Goal: Task Accomplishment & Management: Manage account settings

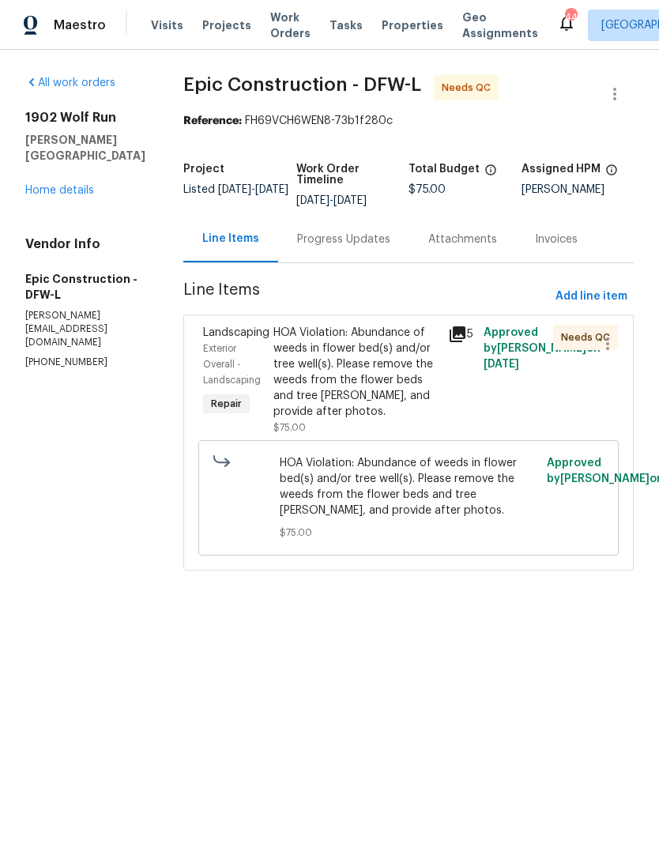
click at [273, 40] on span "Work Orders" at bounding box center [290, 25] width 40 height 32
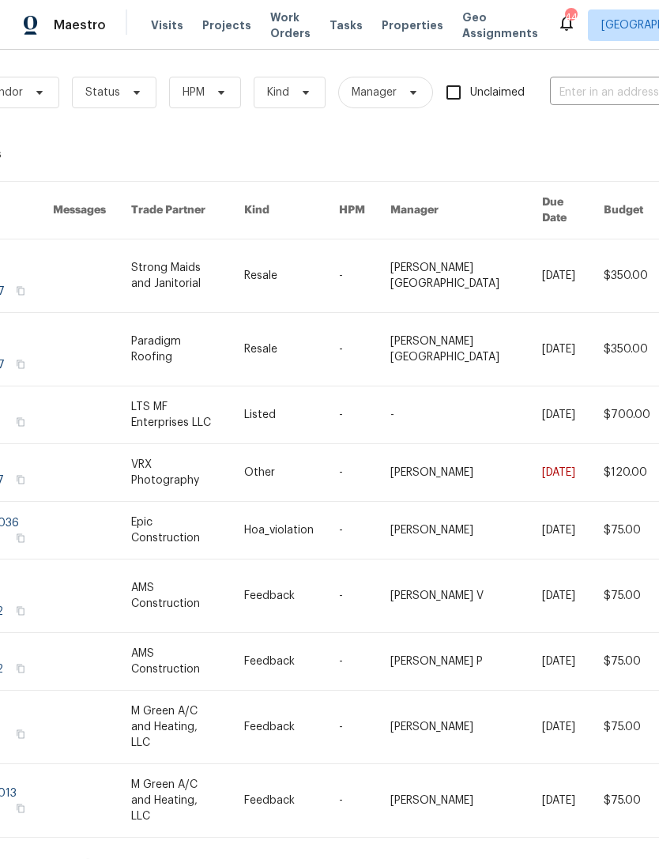
scroll to position [4, 139]
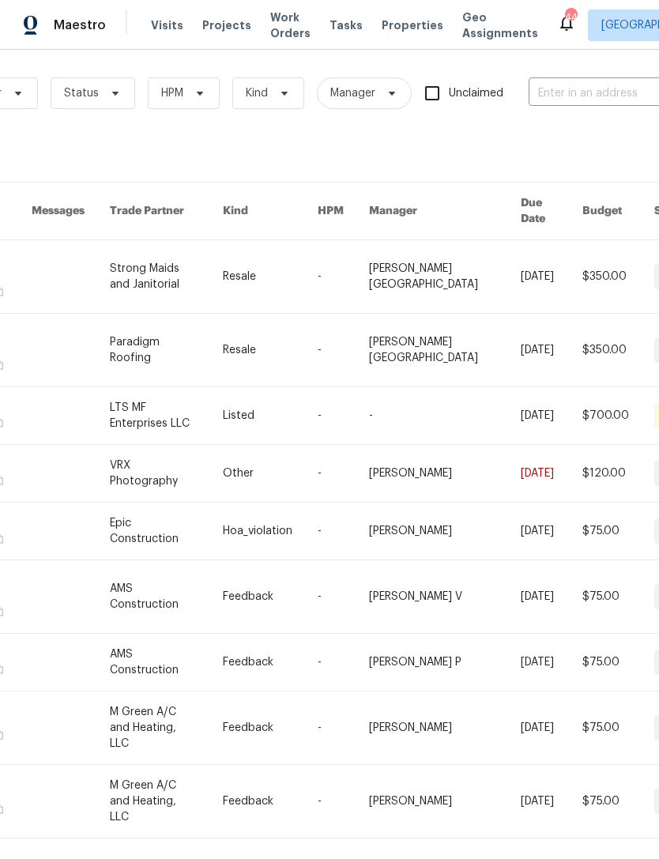
click at [629, 92] on input "text" at bounding box center [608, 93] width 158 height 25
type input "7700 r"
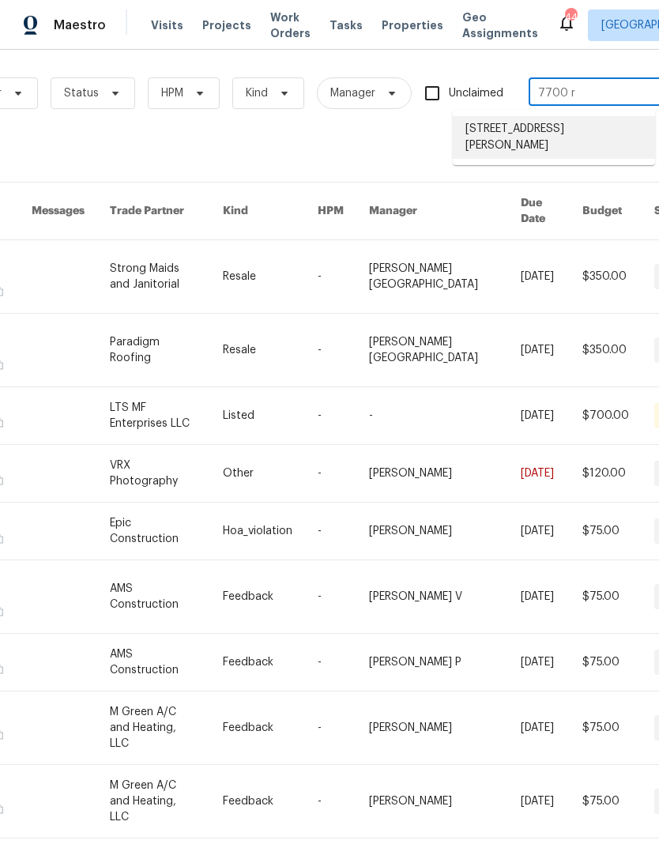
click at [613, 140] on li "[STREET_ADDRESS][PERSON_NAME]" at bounding box center [554, 137] width 202 height 43
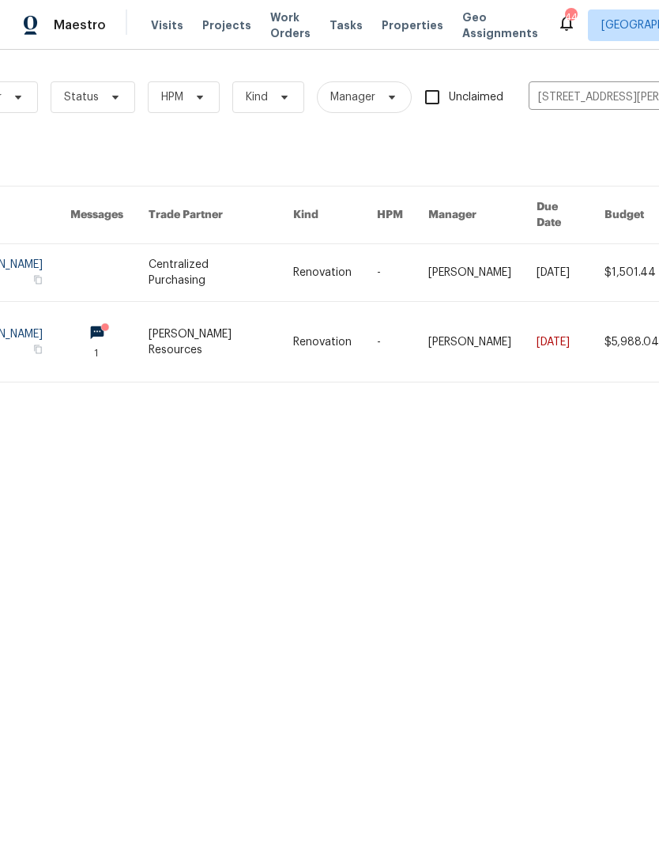
click at [232, 338] on link at bounding box center [221, 342] width 145 height 80
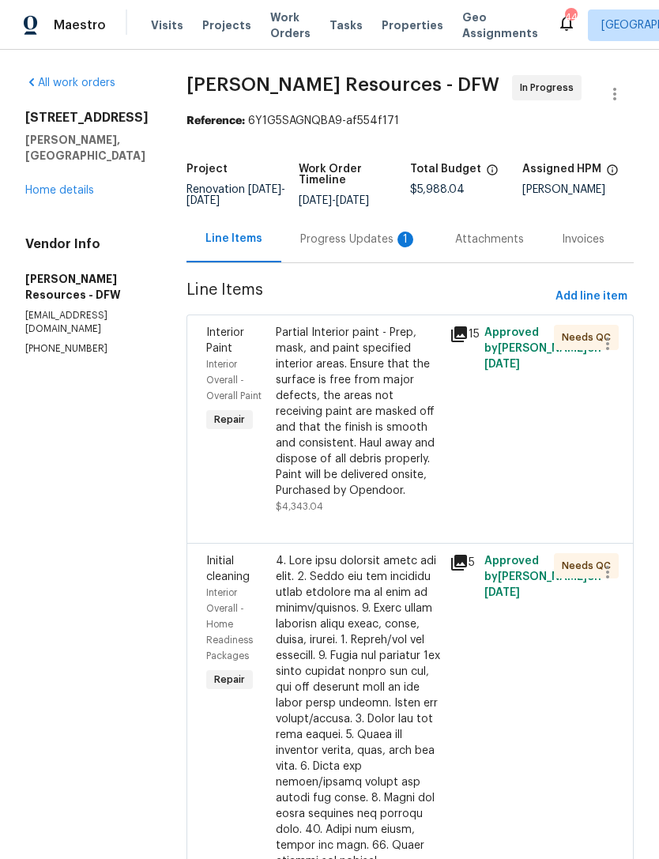
click at [82, 185] on link "Home details" at bounding box center [59, 190] width 69 height 11
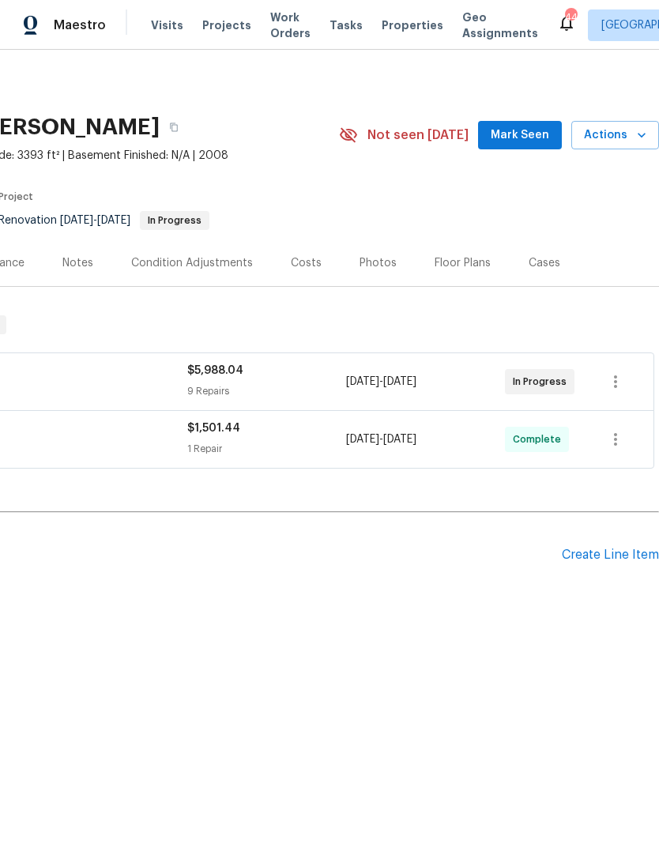
scroll to position [0, 234]
click at [383, 270] on div "Photos" at bounding box center [378, 263] width 37 height 16
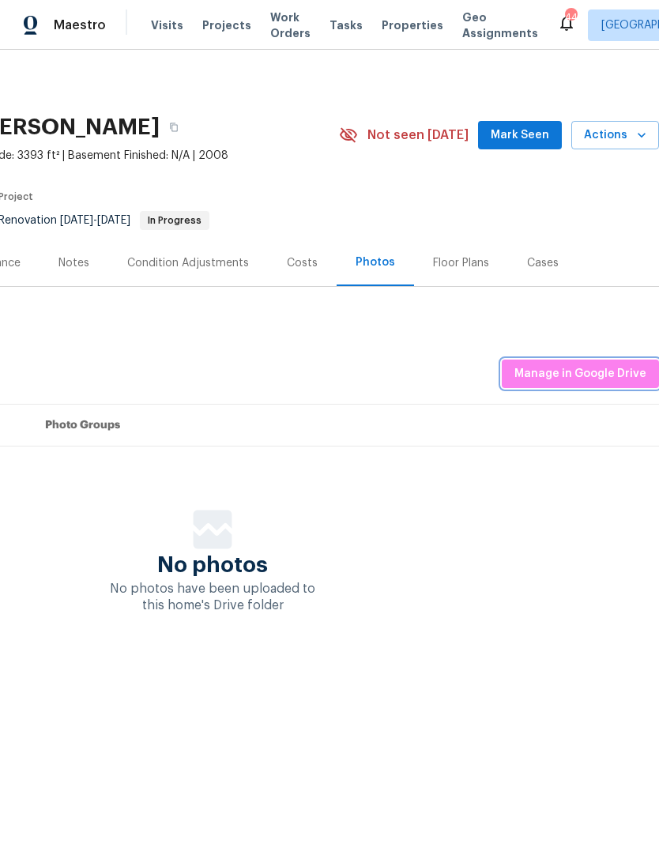
click at [619, 386] on button "Manage in Google Drive" at bounding box center [580, 374] width 157 height 29
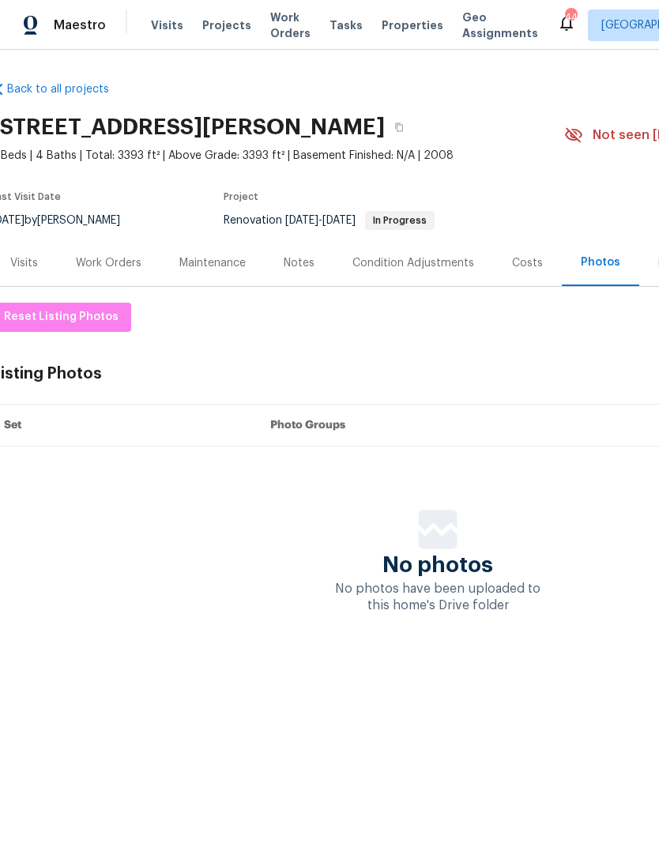
scroll to position [0, 1]
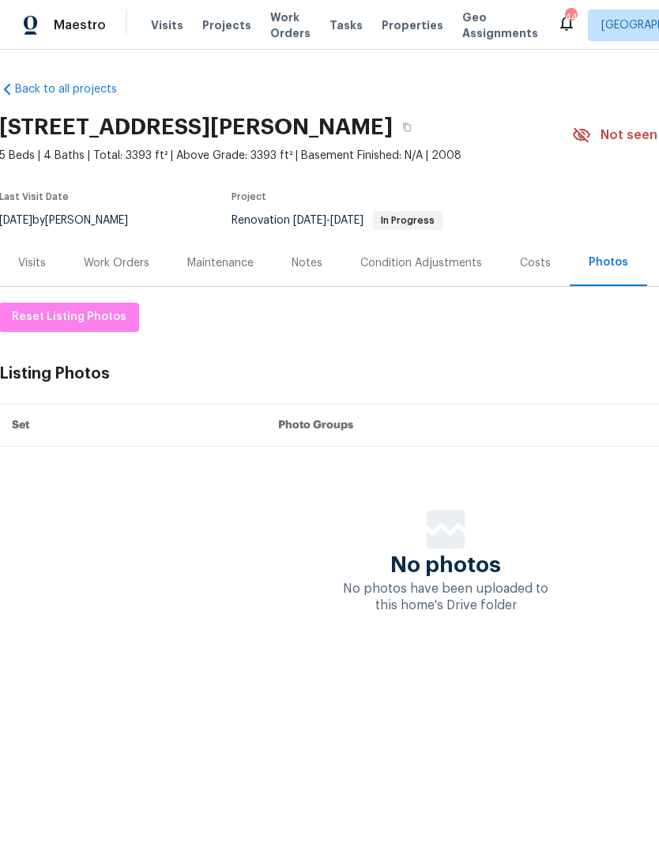
click at [318, 273] on div "Notes" at bounding box center [307, 262] width 69 height 47
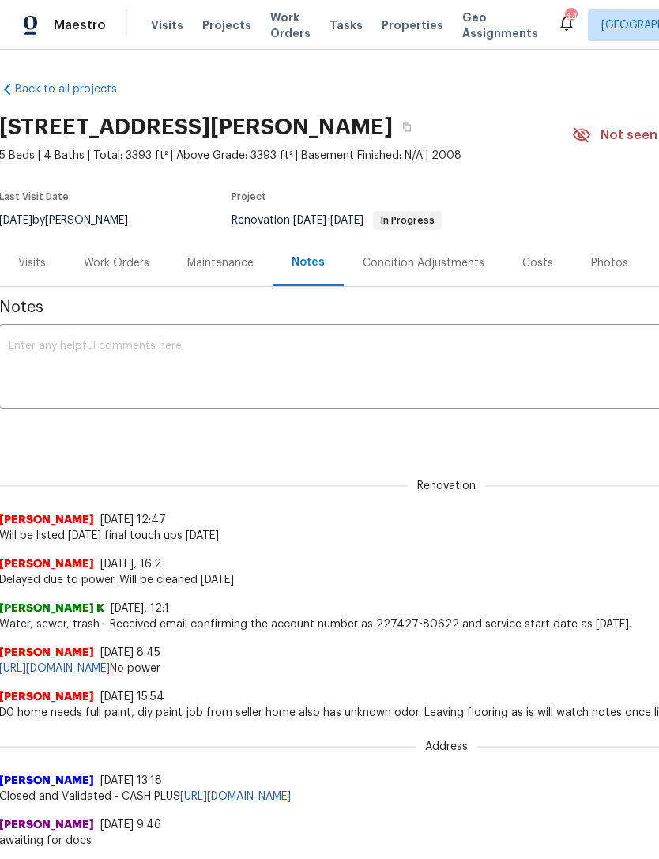
click at [77, 359] on textarea at bounding box center [446, 368] width 874 height 55
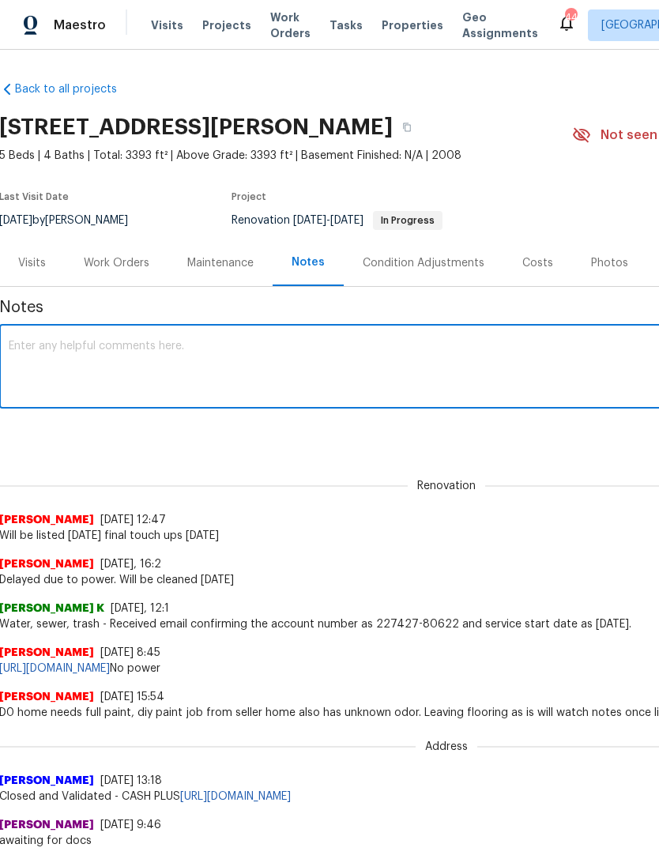
click at [68, 345] on textarea at bounding box center [446, 368] width 874 height 55
paste textarea "Loremi- Dol sitametc/adipisci elitse, doe temporin utlab etdo magn aliquae. (Ad…"
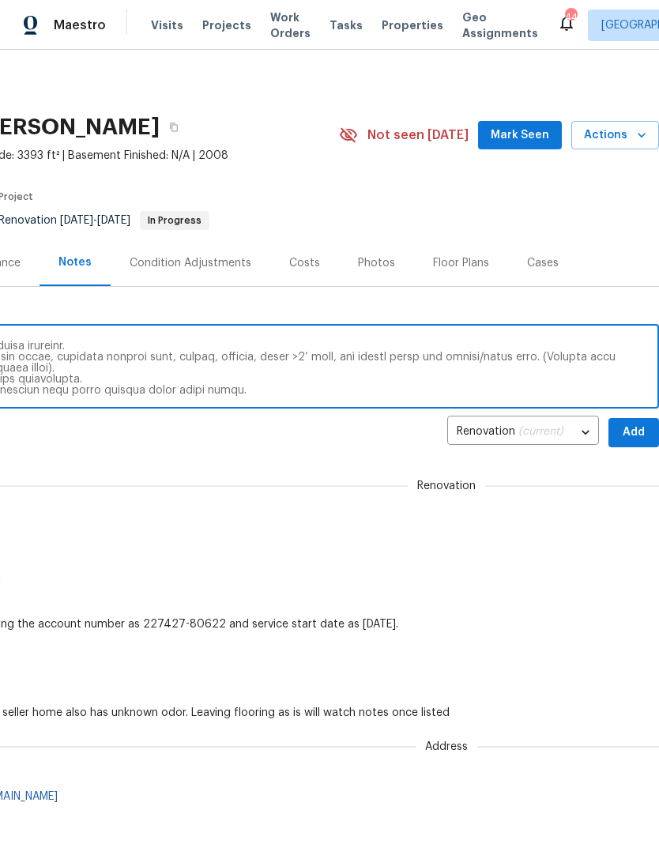
scroll to position [0, 234]
type textarea "Loremi- Dol sitametc/adipisci elitse, doe temporin utlab etdo magn aliquae. (Ad…"
click at [637, 439] on span "Add" at bounding box center [633, 433] width 25 height 20
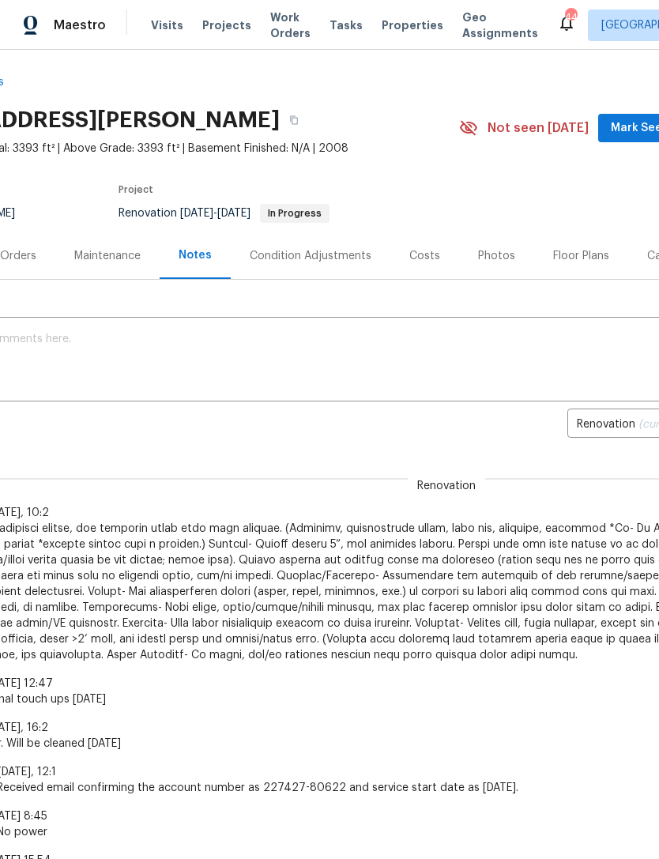
scroll to position [6, 99]
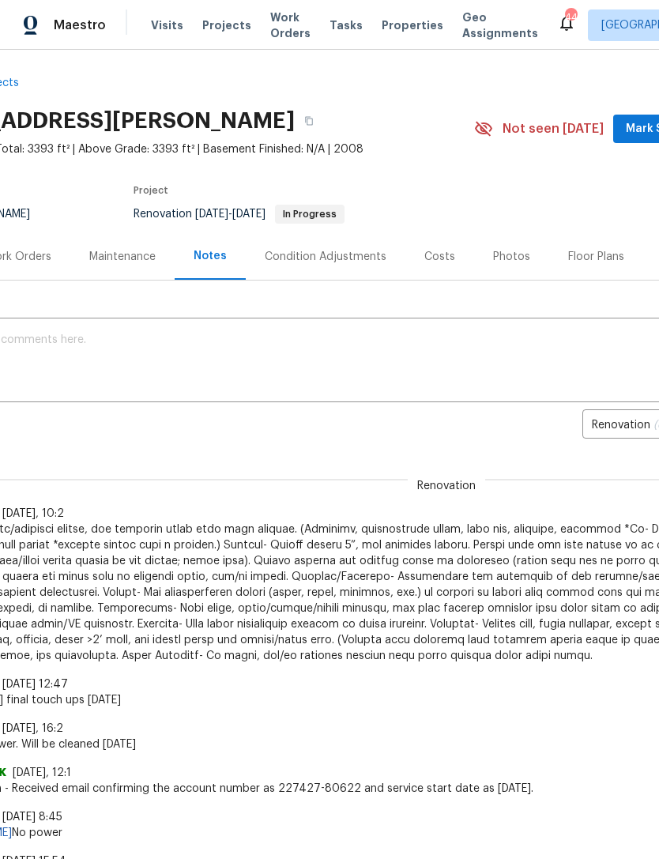
click at [646, 129] on span "Mark Seen" at bounding box center [655, 129] width 58 height 20
